Goal: Check status: Check status

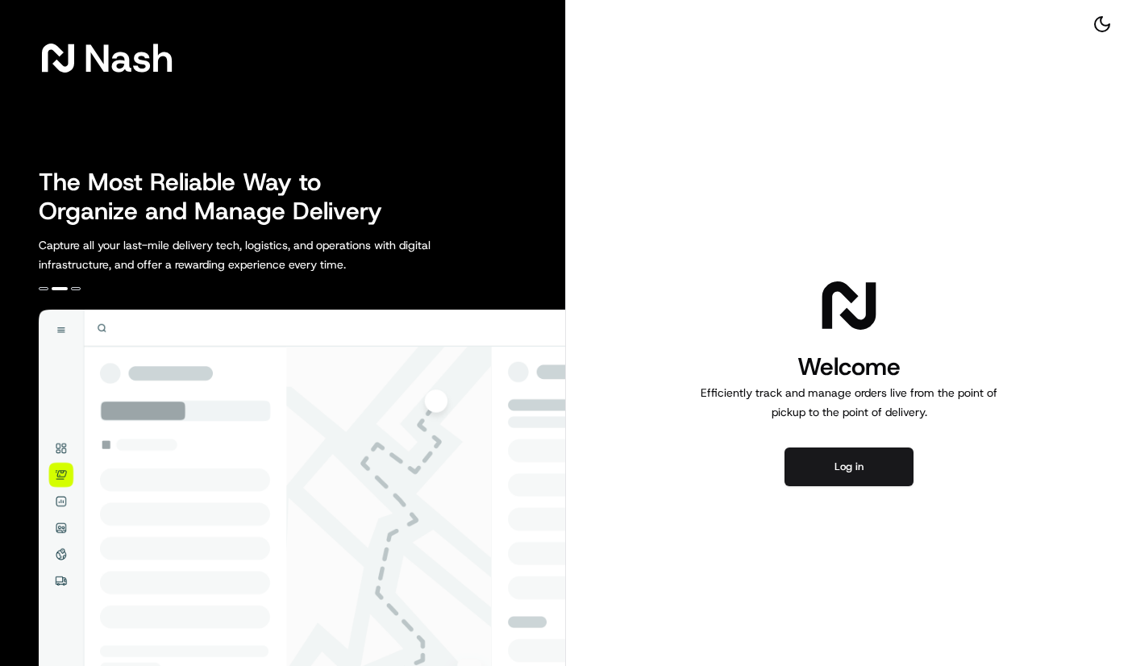
click at [1097, 237] on div "Welcome Efficiently track and manage orders live from the point of pickup to th…" at bounding box center [849, 379] width 566 height 759
click at [842, 465] on button "Log in" at bounding box center [848, 466] width 129 height 39
